Goal: Task Accomplishment & Management: Manage account settings

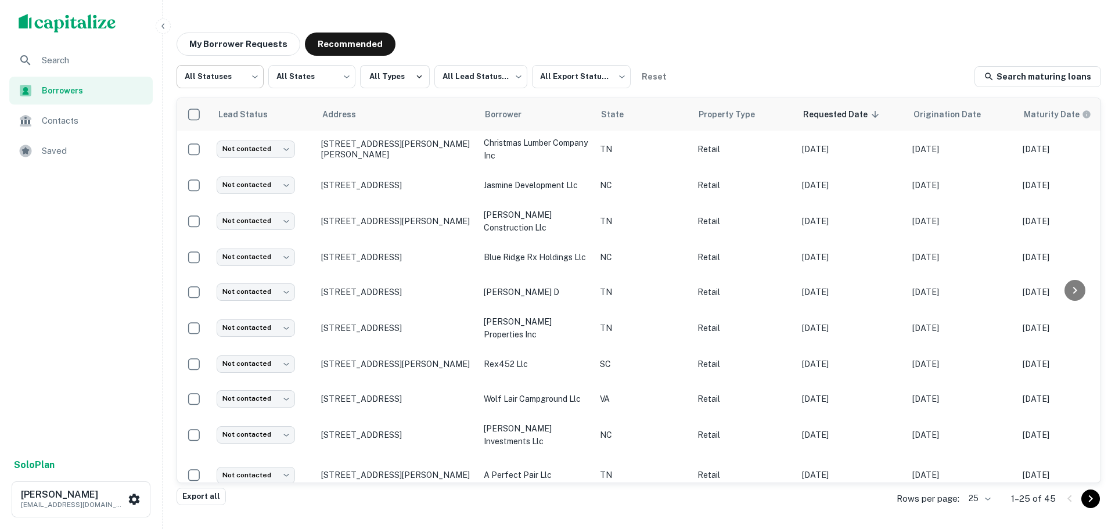
click at [238, 85] on body "Search Borrowers Contacts Saved Solo Plan [PERSON_NAME] [EMAIL_ADDRESS][DOMAIN_…" at bounding box center [557, 264] width 1115 height 529
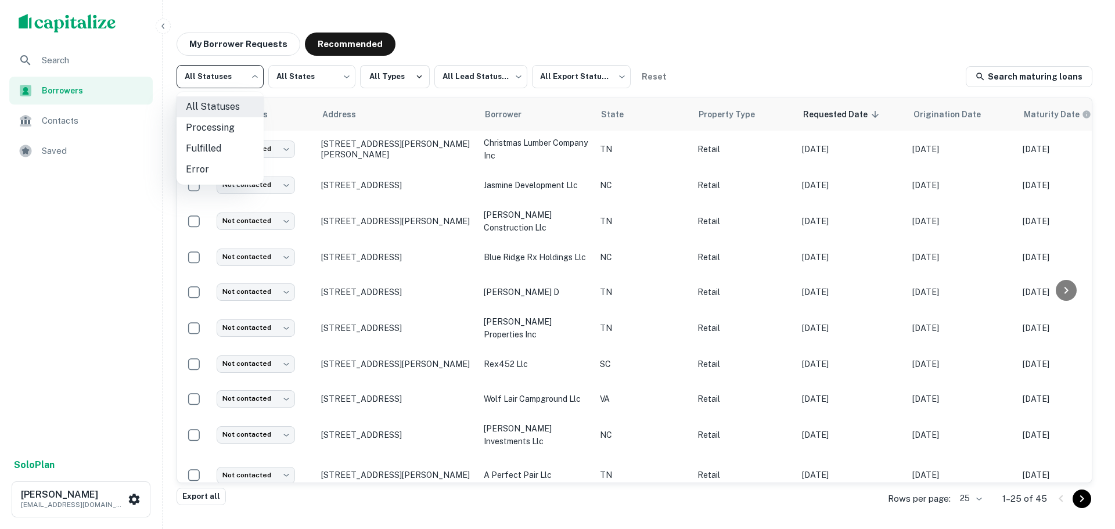
click at [484, 80] on div at bounding box center [557, 264] width 1115 height 529
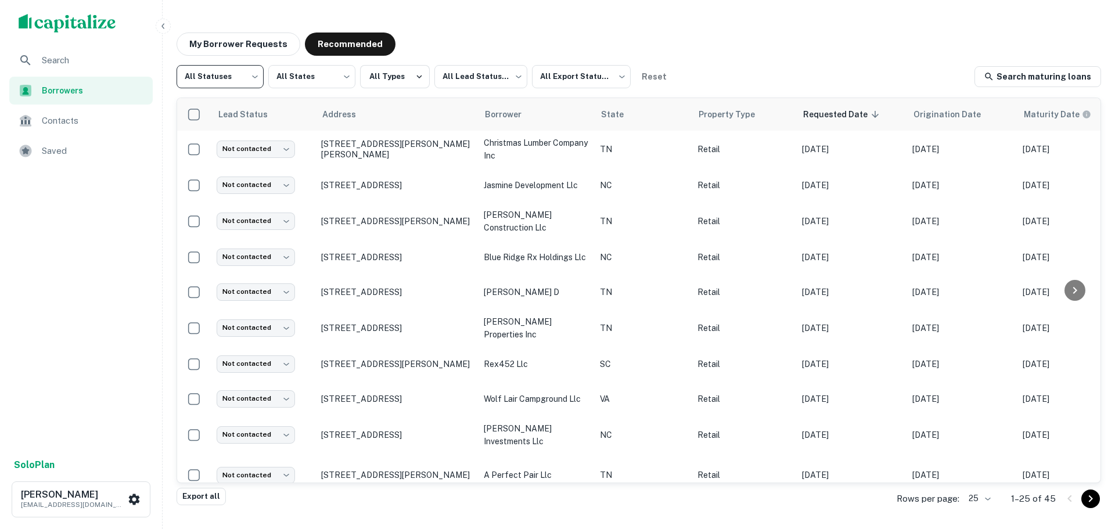
click at [484, 80] on body "Search Borrowers Contacts Saved Solo Plan [PERSON_NAME] [EMAIL_ADDRESS][DOMAIN_…" at bounding box center [557, 264] width 1115 height 529
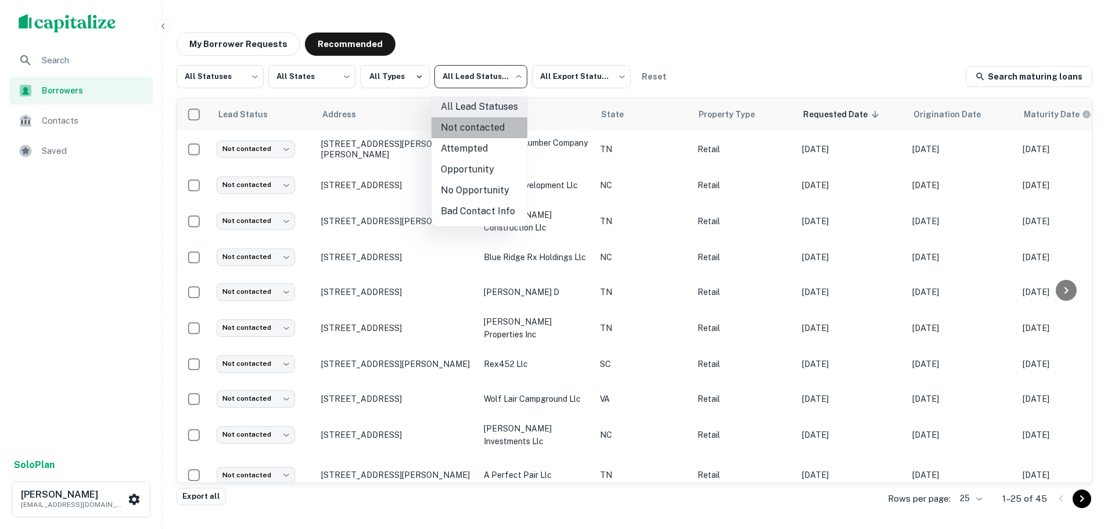
click at [477, 125] on li "Not contacted" at bounding box center [479, 127] width 96 height 21
type input "****"
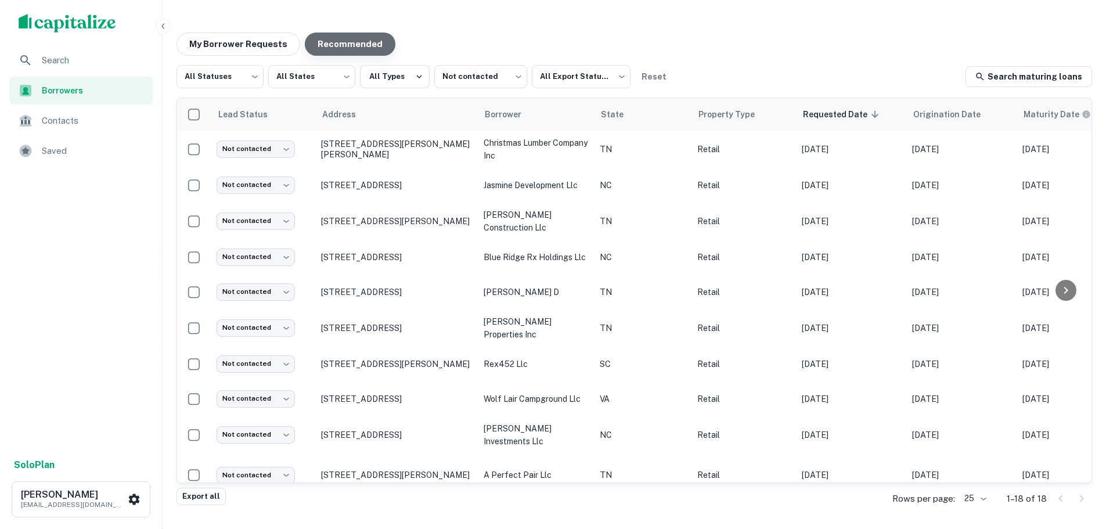
click at [373, 47] on button "Recommended" at bounding box center [350, 44] width 91 height 23
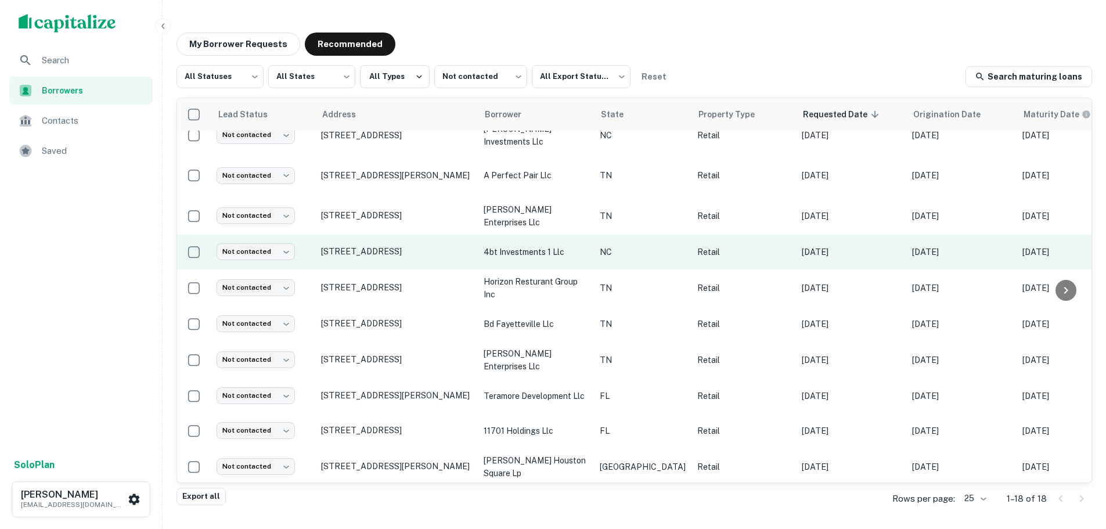
scroll to position [302, 0]
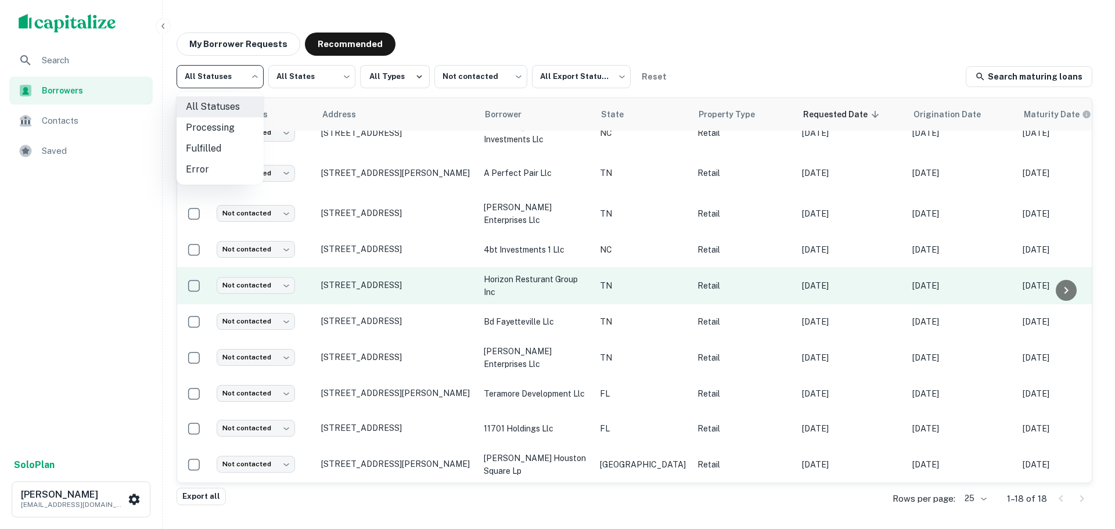
click at [250, 72] on body "Search Borrowers Contacts Saved Solo Plan [PERSON_NAME] [EMAIL_ADDRESS][DOMAIN_…" at bounding box center [557, 264] width 1115 height 529
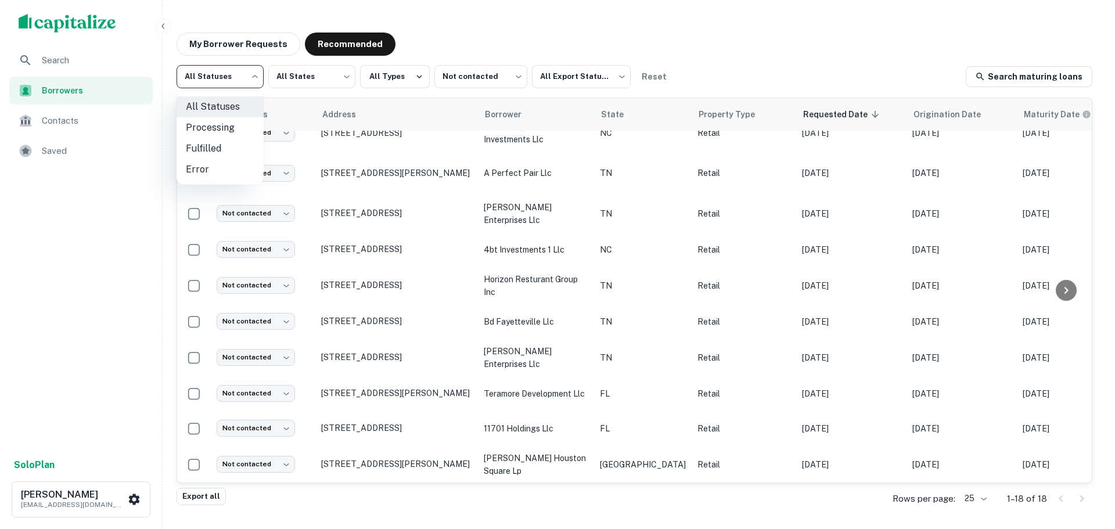
click at [275, 35] on div at bounding box center [557, 264] width 1115 height 529
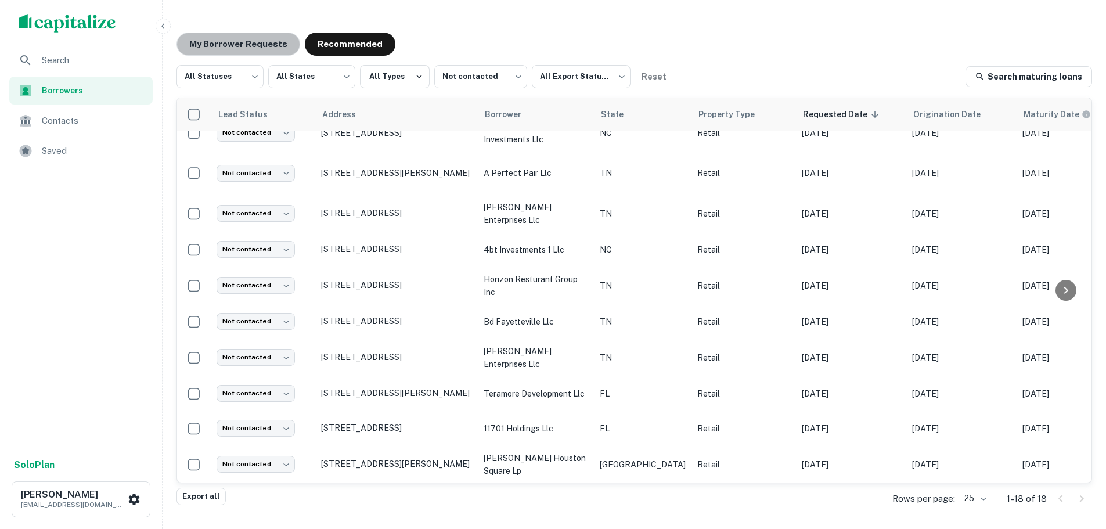
click at [267, 49] on button "My Borrower Requests" at bounding box center [239, 44] width 124 height 23
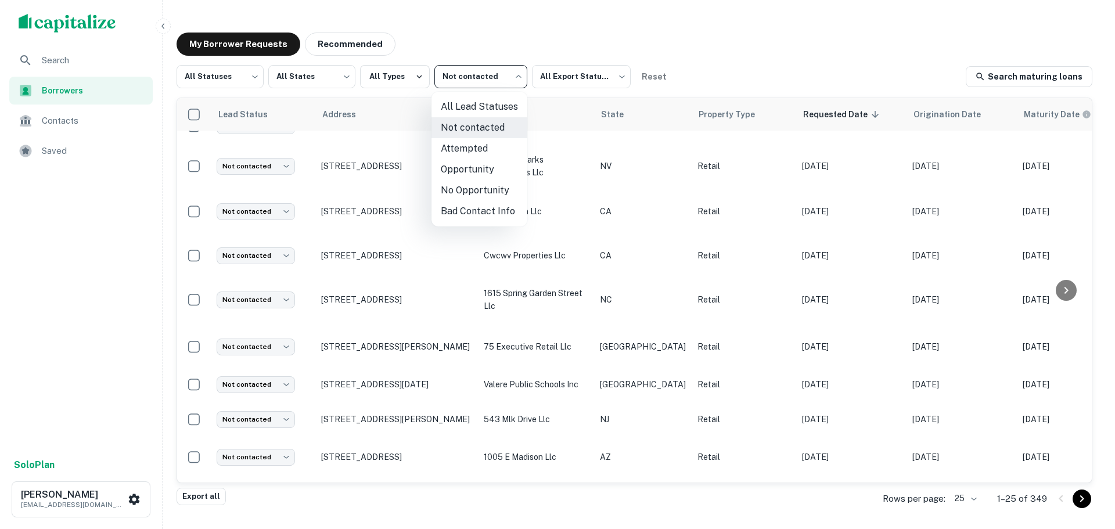
click at [472, 84] on body "Search Borrowers Contacts Saved Solo Plan [PERSON_NAME] [EMAIL_ADDRESS][DOMAIN_…" at bounding box center [557, 264] width 1115 height 529
click at [224, 77] on div at bounding box center [557, 264] width 1115 height 529
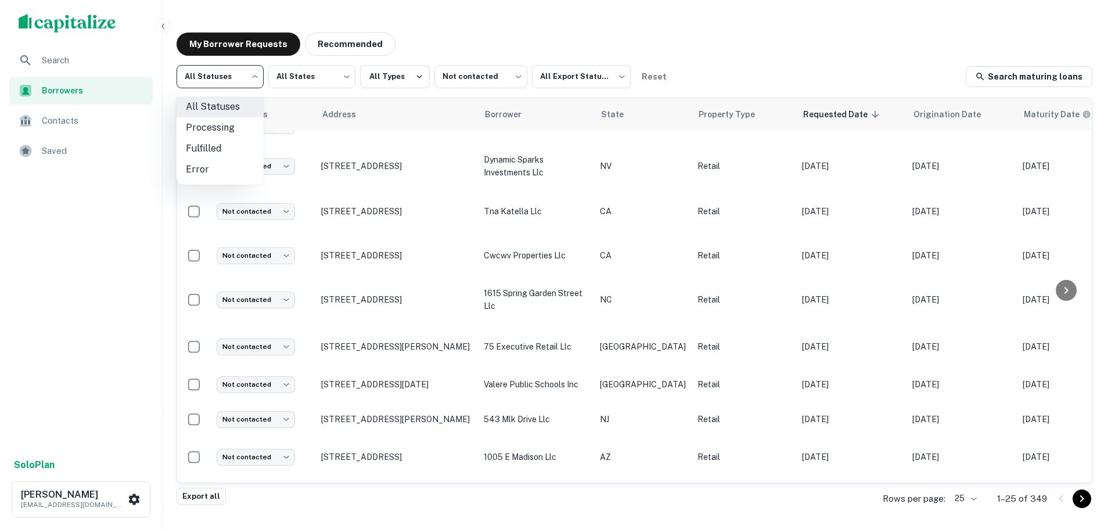
click at [224, 77] on body "Search Borrowers Contacts Saved Solo Plan [PERSON_NAME] [EMAIL_ADDRESS][DOMAIN_…" at bounding box center [557, 264] width 1115 height 529
click at [233, 149] on li "Fulfilled" at bounding box center [220, 148] width 87 height 21
type input "*********"
